Goal: Information Seeking & Learning: Check status

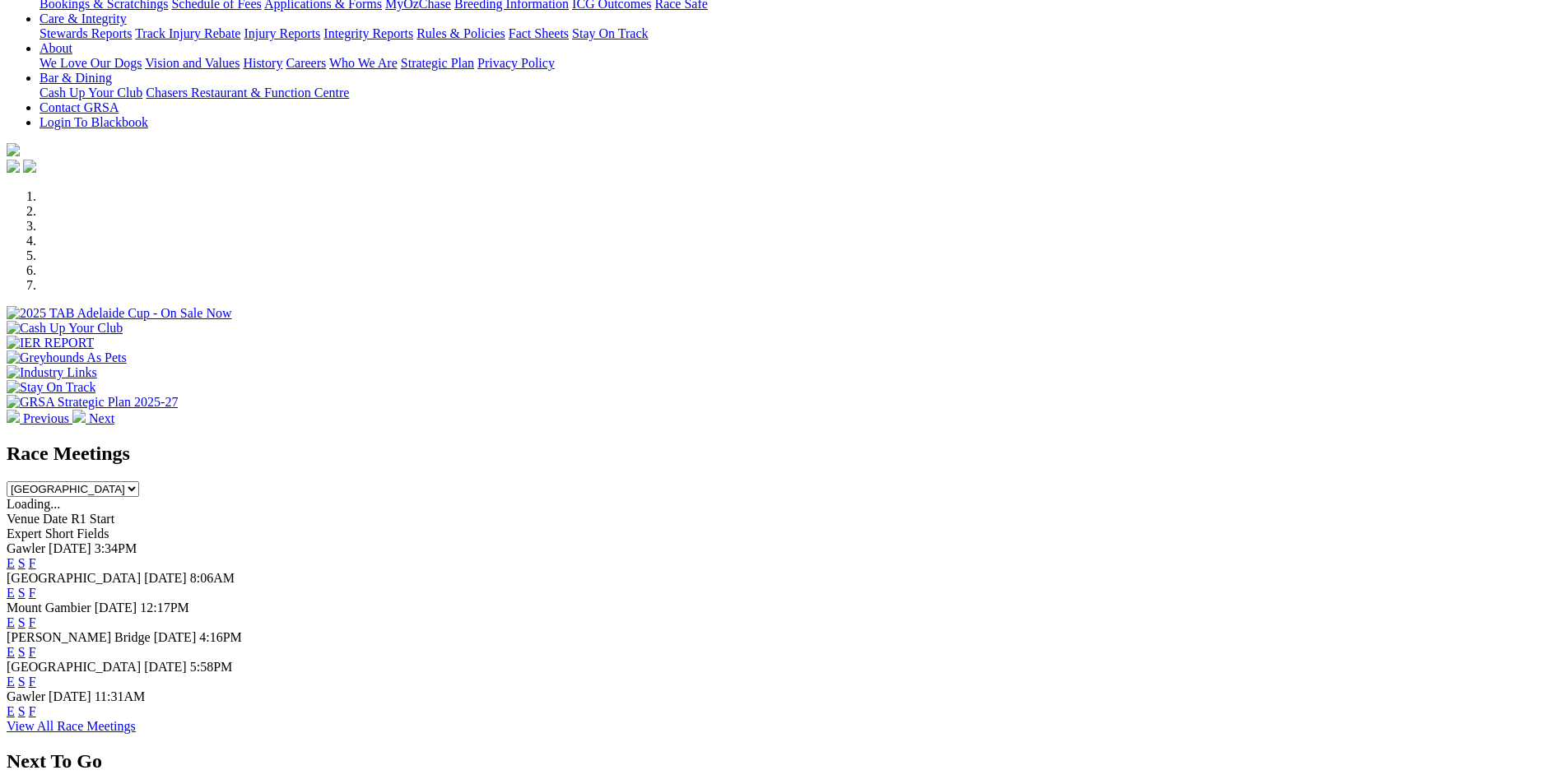
scroll to position [329, 0]
click at [139, 483] on select "[GEOGRAPHIC_DATA] [GEOGRAPHIC_DATA] [GEOGRAPHIC_DATA] [GEOGRAPHIC_DATA] [GEOGRA…" at bounding box center [73, 490] width 133 height 16
select select "QLD"
click at [139, 483] on select "[GEOGRAPHIC_DATA] [GEOGRAPHIC_DATA] [GEOGRAPHIC_DATA] [GEOGRAPHIC_DATA] [GEOGRA…" at bounding box center [73, 490] width 133 height 16
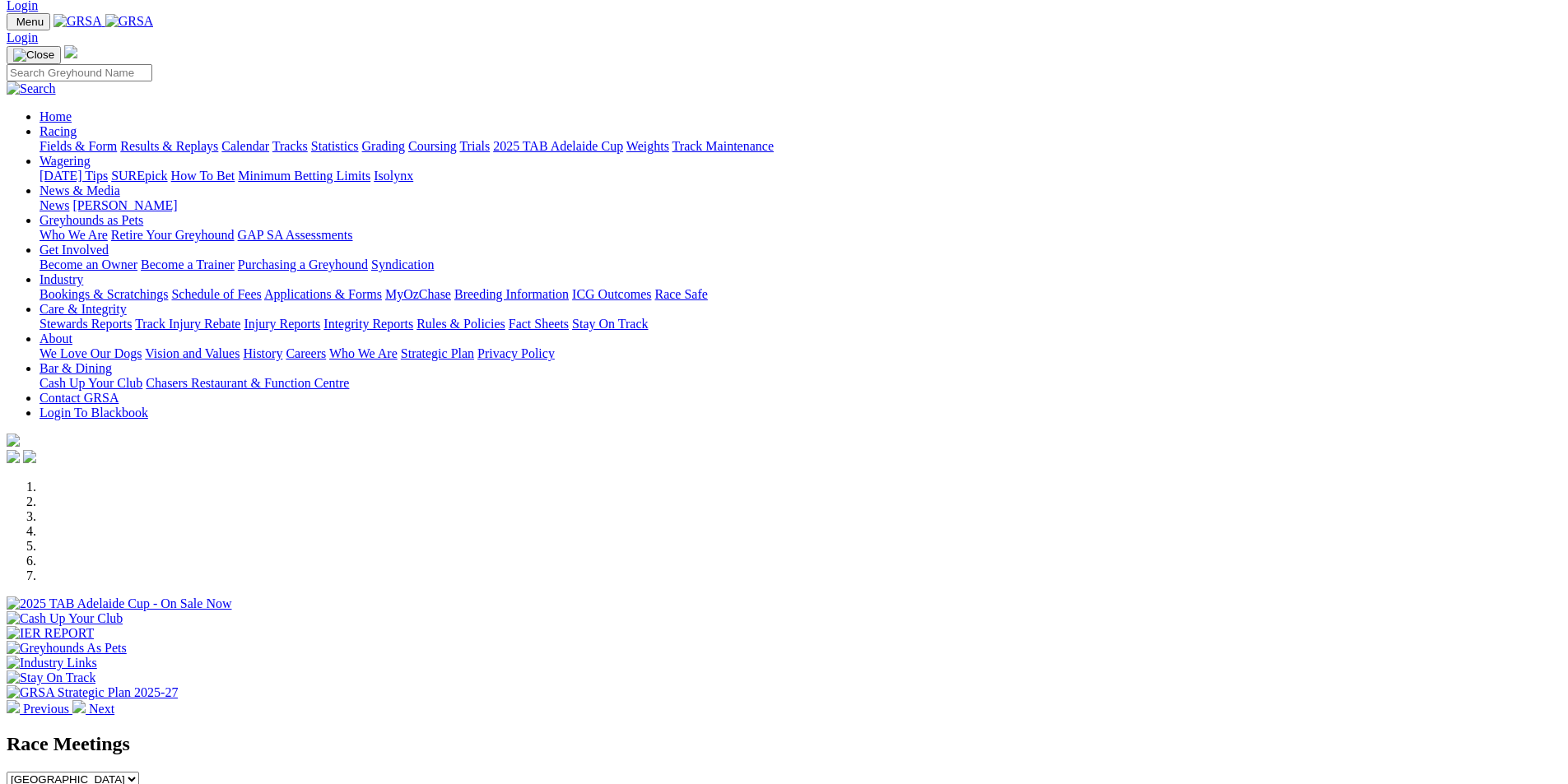
scroll to position [0, 0]
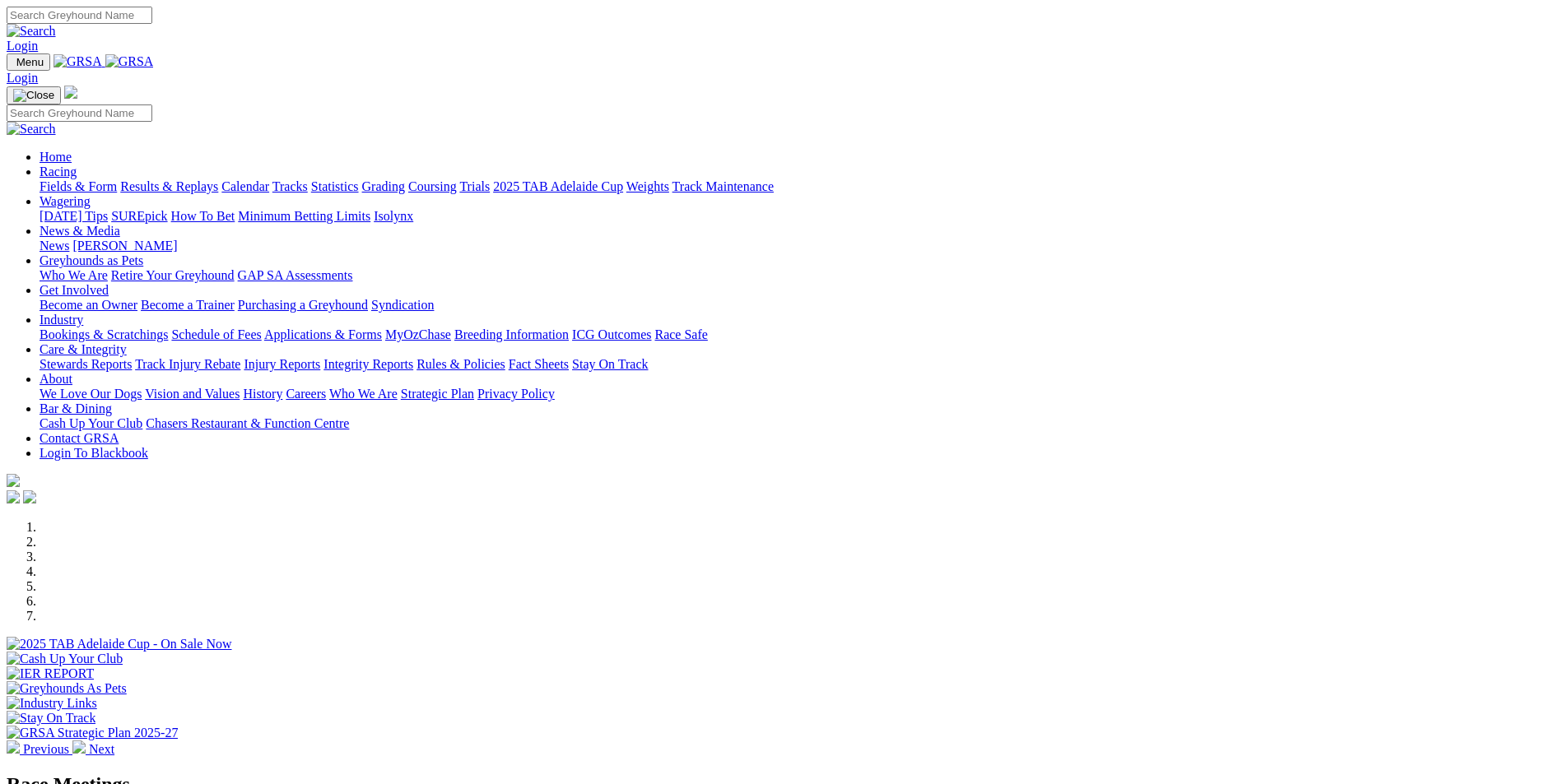
click at [218, 179] on link "Results & Replays" at bounding box center [170, 185] width 98 height 14
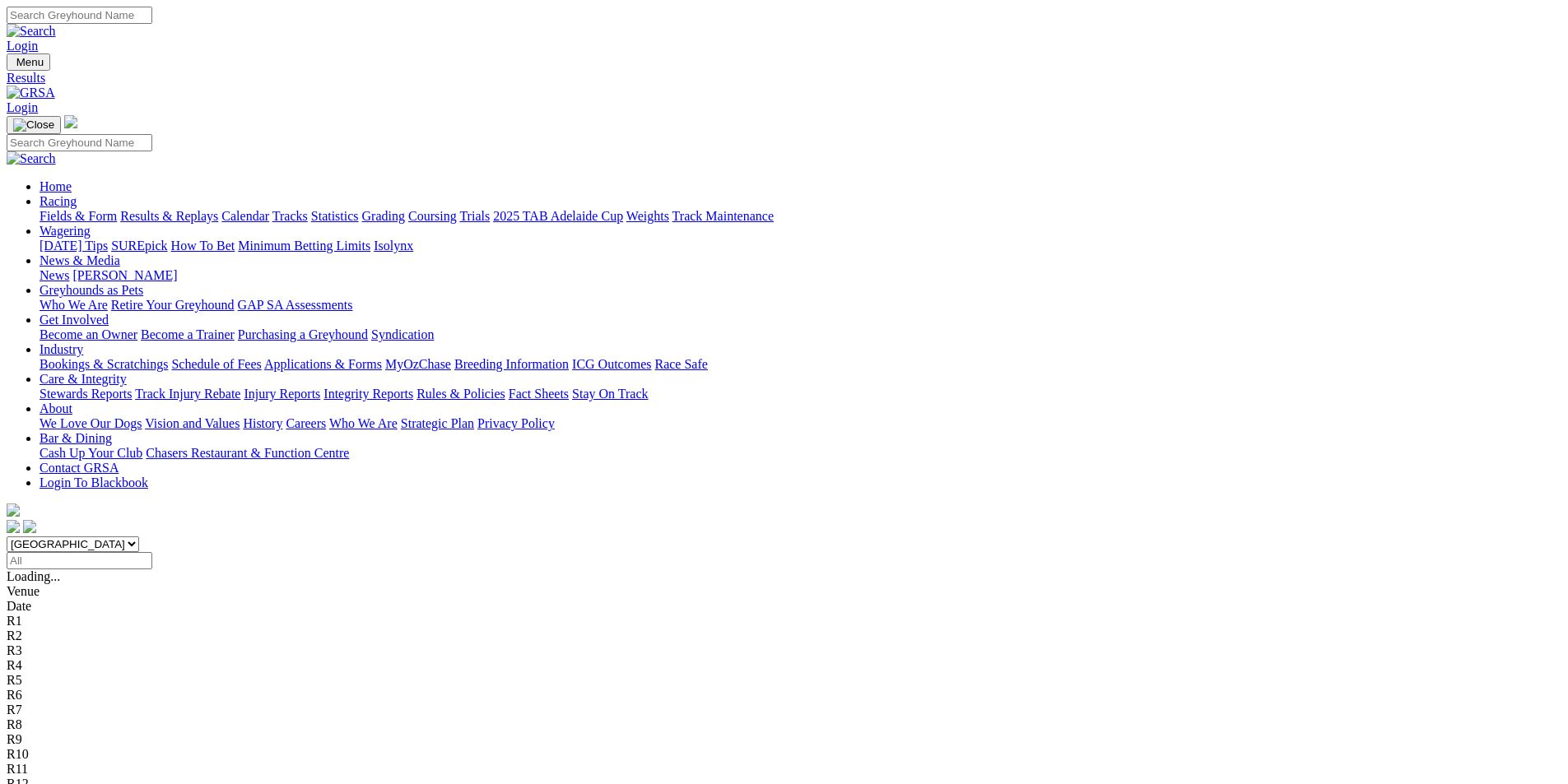
click at [153, 552] on input "Select date" at bounding box center [79, 560] width 146 height 17
type input "Yesterday, 14 Aug 2025"
click at [139, 536] on select "South Australia New South Wales Northern Territory Queensland Tasmania Victoria…" at bounding box center [73, 544] width 133 height 16
select select "QLD"
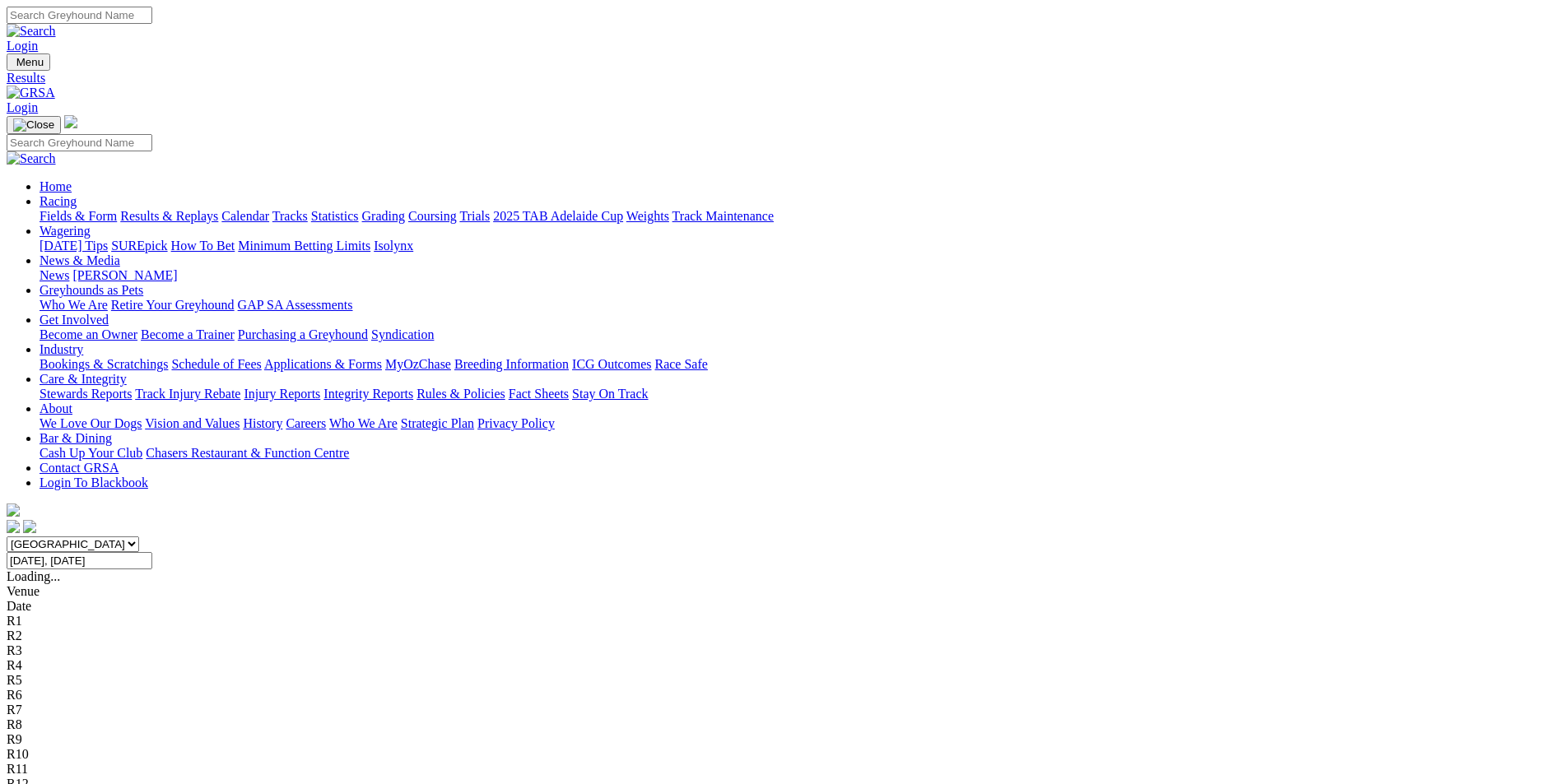
click at [139, 536] on select "South Australia New South Wales Northern Territory Queensland Tasmania Victoria…" at bounding box center [73, 544] width 133 height 16
